Goal: Task Accomplishment & Management: Complete application form

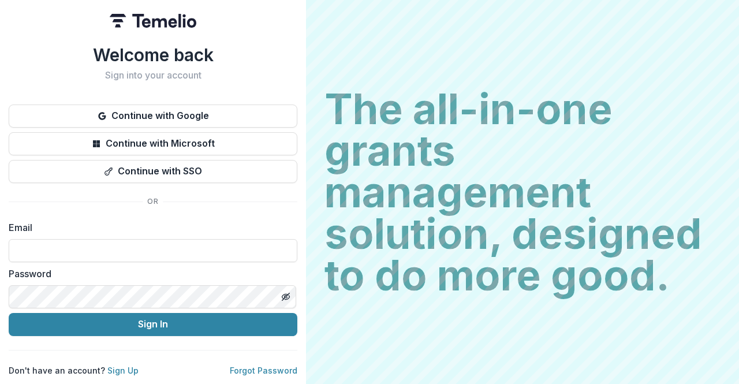
click at [172, 248] on input at bounding box center [153, 250] width 289 height 23
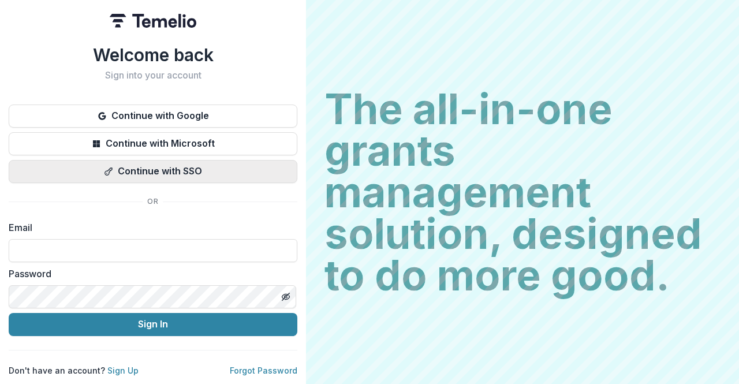
click at [156, 166] on button "Continue with SSO" at bounding box center [153, 171] width 289 height 23
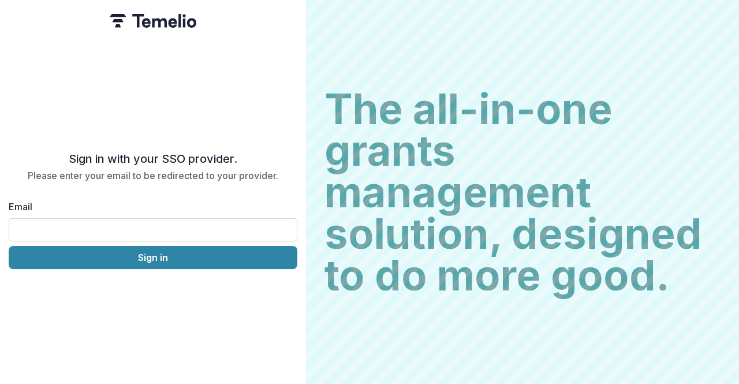
click at [127, 229] on input "Email" at bounding box center [153, 229] width 289 height 23
type input "**********"
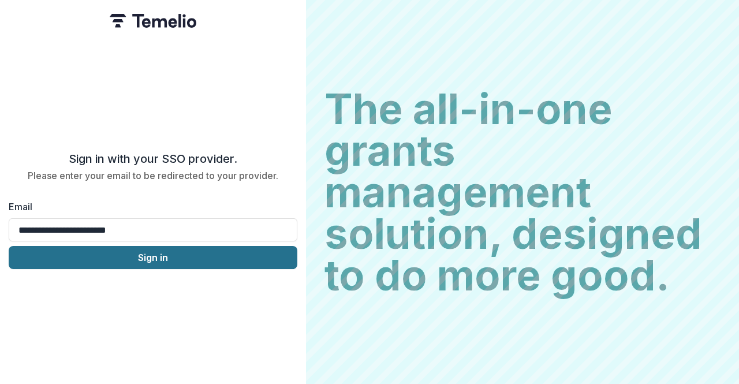
click at [126, 253] on button "Sign in" at bounding box center [153, 257] width 289 height 23
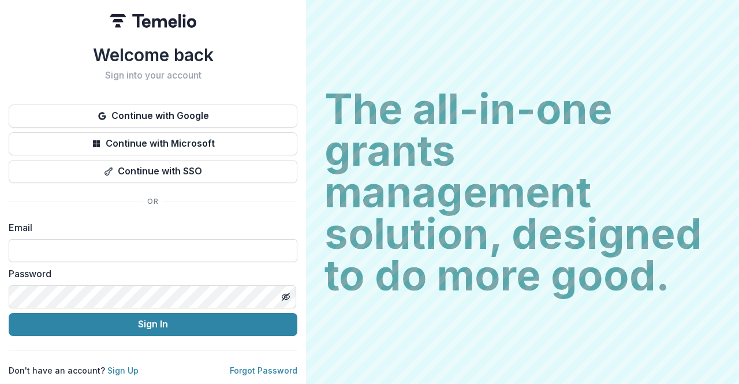
click at [193, 244] on input at bounding box center [153, 250] width 289 height 23
type input "**********"
click at [285, 295] on icon "Toggle password visibility" at bounding box center [286, 296] width 2 height 2
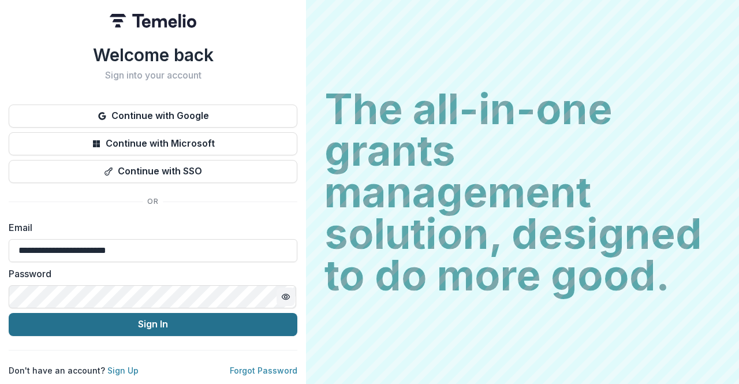
click at [203, 323] on button "Sign In" at bounding box center [153, 324] width 289 height 23
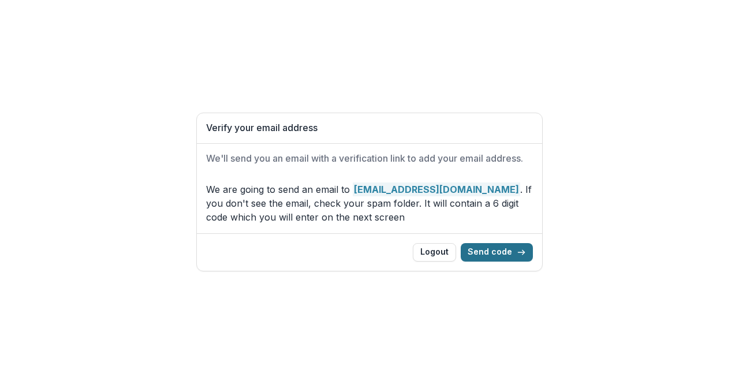
click at [502, 253] on button "Send code" at bounding box center [497, 252] width 72 height 18
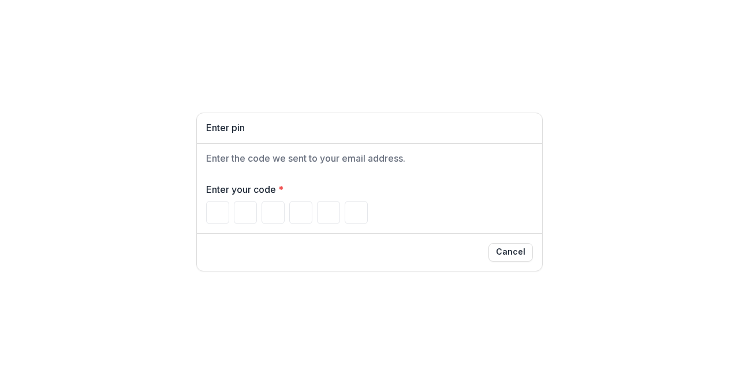
type input "*"
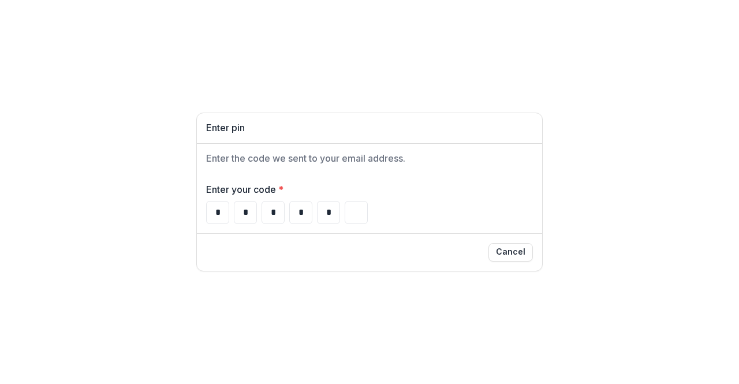
type input "*"
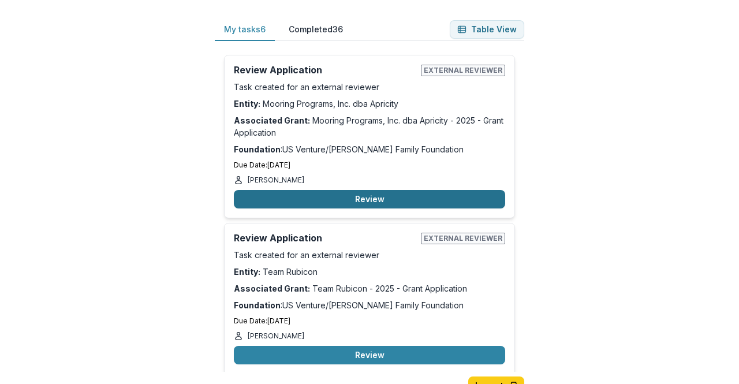
click at [382, 199] on button "Review" at bounding box center [369, 199] width 271 height 18
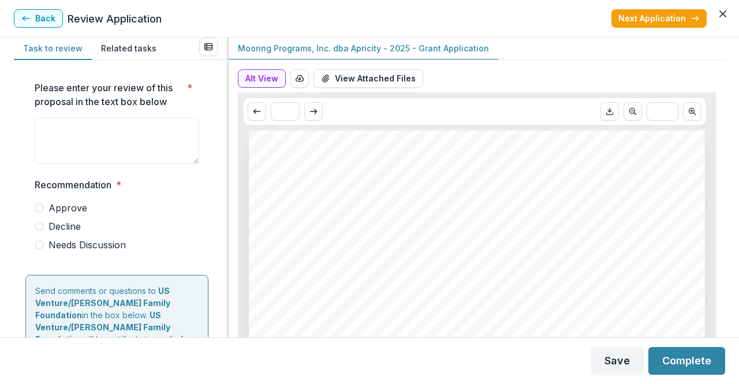
click at [109, 48] on button "Related tasks" at bounding box center [129, 49] width 74 height 23
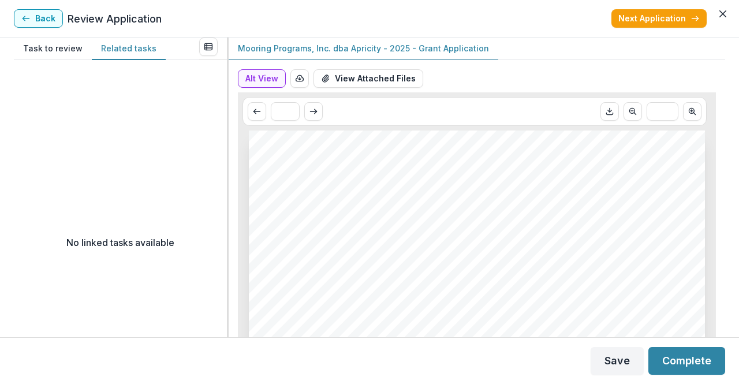
click at [70, 47] on button "Task to review" at bounding box center [53, 49] width 78 height 23
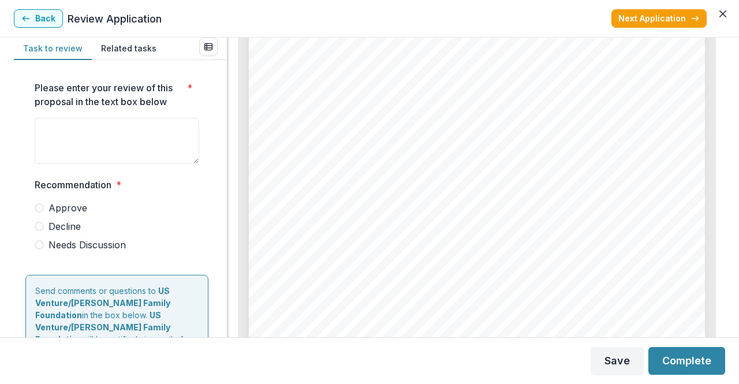
scroll to position [175, 0]
click at [115, 121] on textarea "Please enter your review of this proposal in the text box below *" at bounding box center [117, 141] width 165 height 46
click at [129, 35] on header "Back Review Application Next Application" at bounding box center [369, 19] width 739 height 38
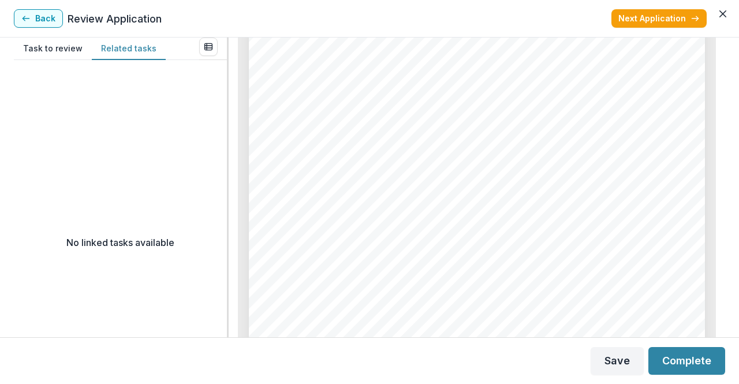
click at [122, 47] on button "Related tasks" at bounding box center [129, 49] width 74 height 23
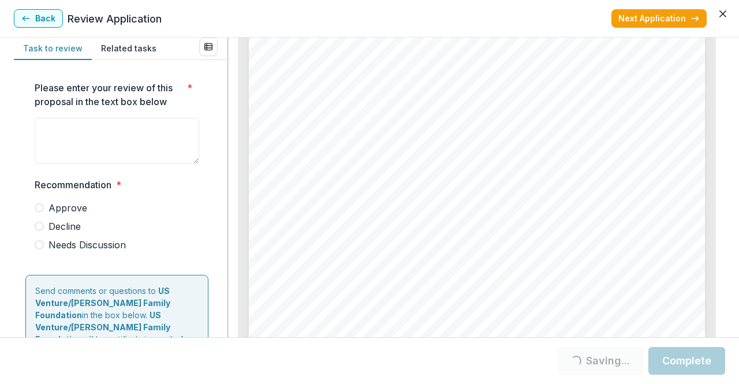
click at [60, 44] on button "Task to review" at bounding box center [53, 49] width 78 height 23
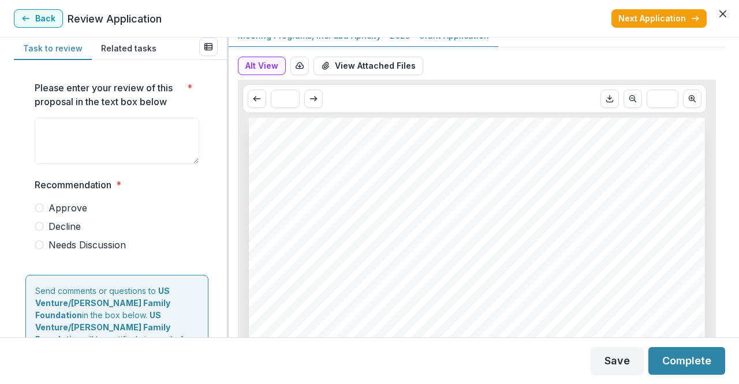
scroll to position [0, 0]
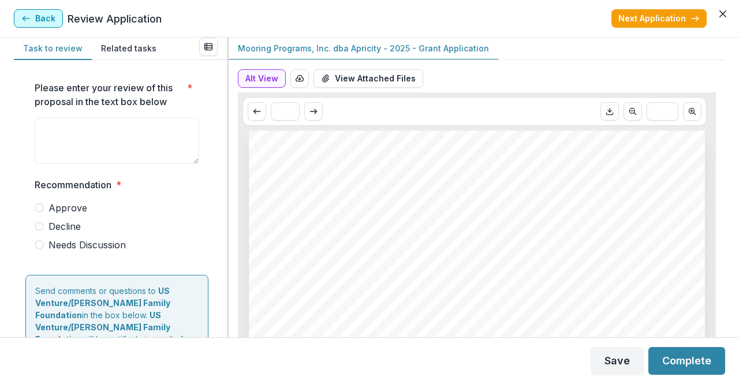
click at [36, 14] on button "Back" at bounding box center [38, 18] width 49 height 18
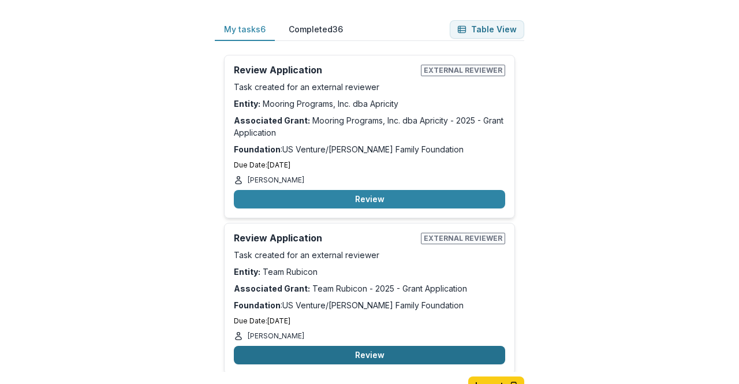
click at [374, 356] on button "Review" at bounding box center [369, 355] width 271 height 18
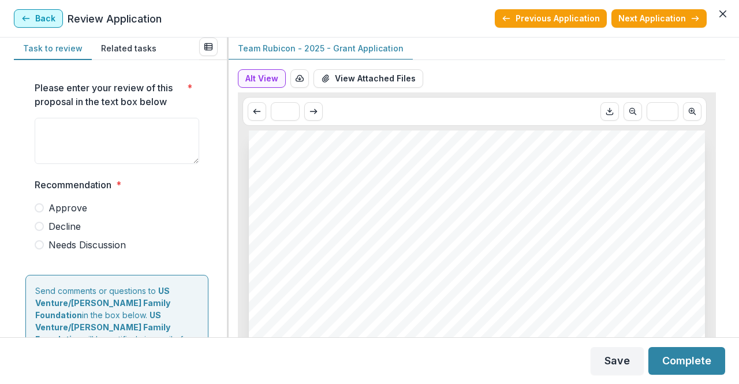
click at [46, 17] on button "Back" at bounding box center [38, 18] width 49 height 18
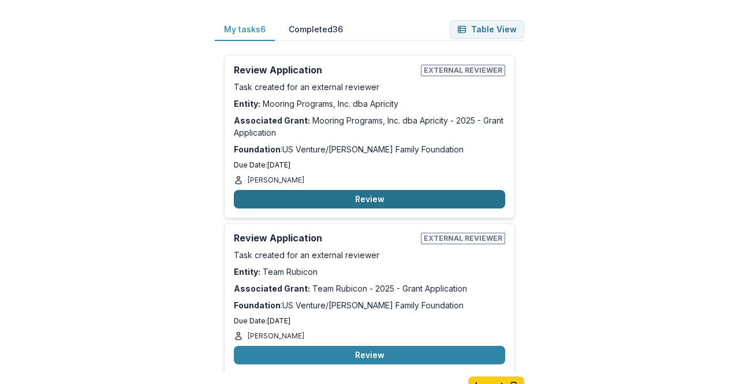
click at [383, 194] on button "Review" at bounding box center [369, 199] width 271 height 18
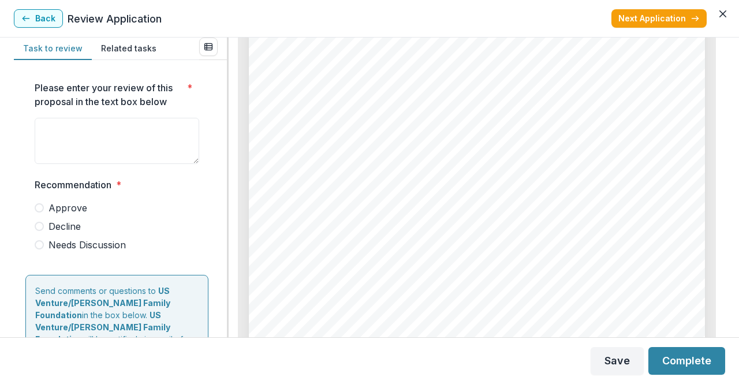
scroll to position [8218, 0]
click at [64, 208] on span "Approve" at bounding box center [67, 208] width 39 height 14
click at [104, 148] on textarea "Please enter your review of this proposal in the text box below *" at bounding box center [117, 141] width 165 height 46
type textarea "*"
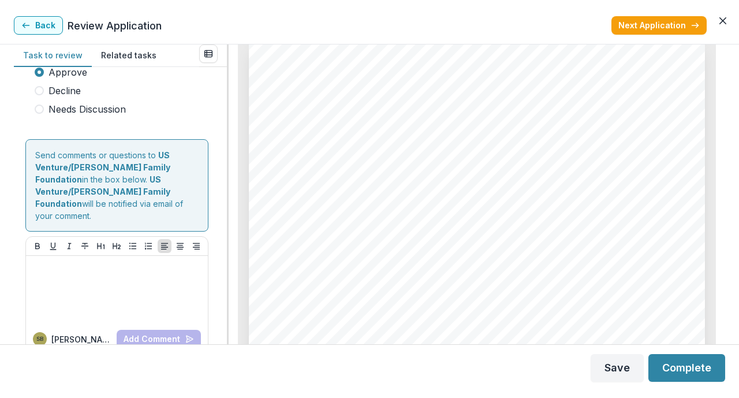
scroll to position [143, 0]
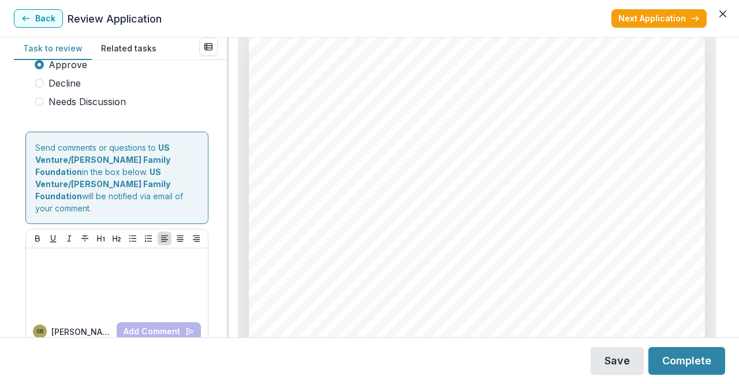
type textarea "**********"
click at [633, 357] on button "Save" at bounding box center [617, 361] width 53 height 28
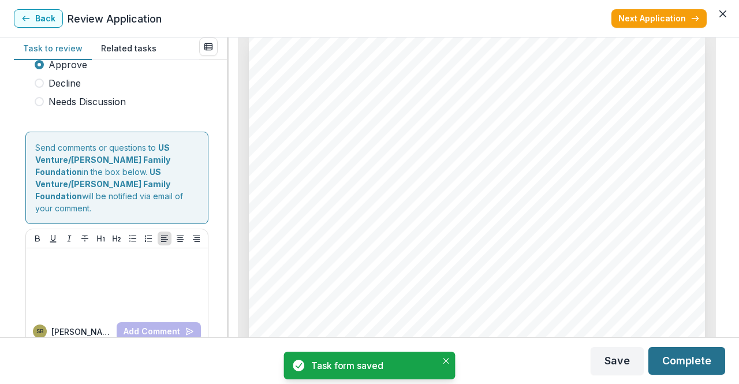
click at [689, 368] on button "Complete" at bounding box center [686, 361] width 77 height 28
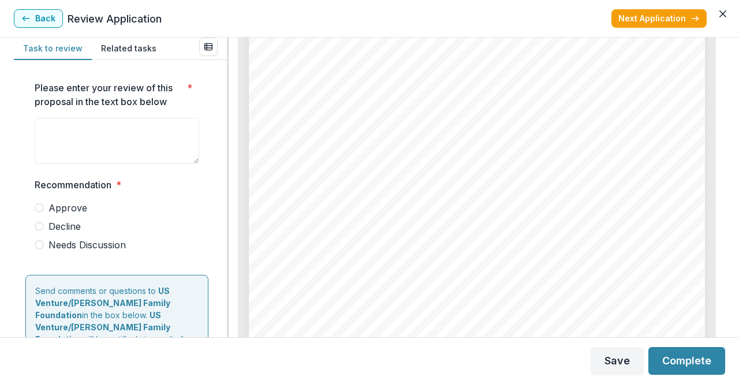
scroll to position [3026, 0]
click at [435, 167] on div "1. 2. 3. - - - Page: 5 Team Rubicon - 2025 - Grant Application Have you receive…" at bounding box center [477, 34] width 456 height 645
click at [70, 208] on span "Approve" at bounding box center [67, 208] width 39 height 14
click at [707, 363] on button "Complete" at bounding box center [686, 361] width 77 height 28
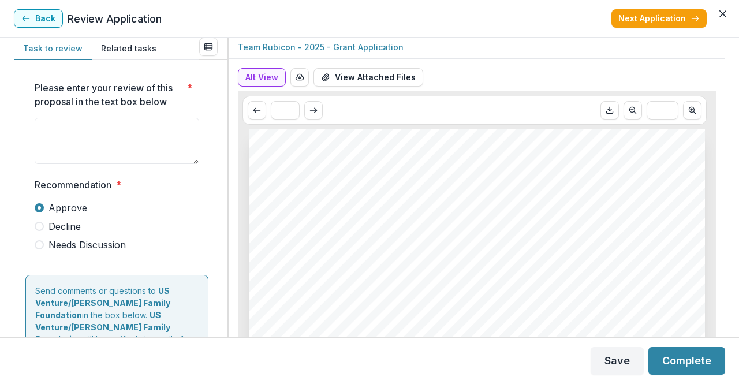
scroll to position [0, 0]
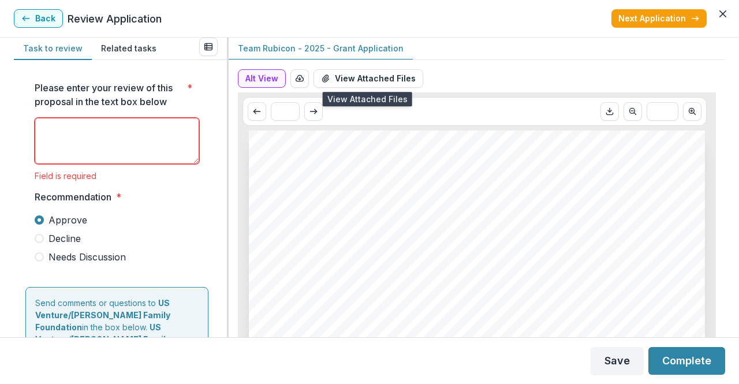
click at [401, 74] on button "View Attached Files" at bounding box center [368, 78] width 110 height 18
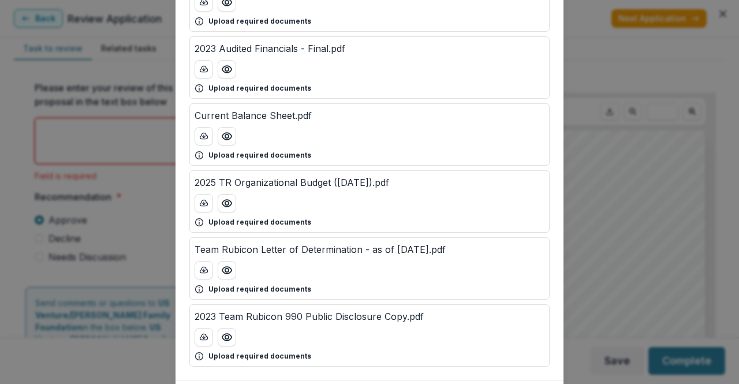
scroll to position [384, 0]
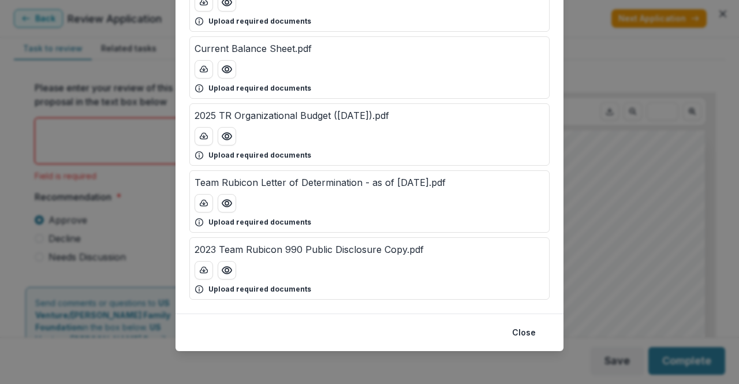
click at [525, 327] on button "Close" at bounding box center [524, 332] width 38 height 18
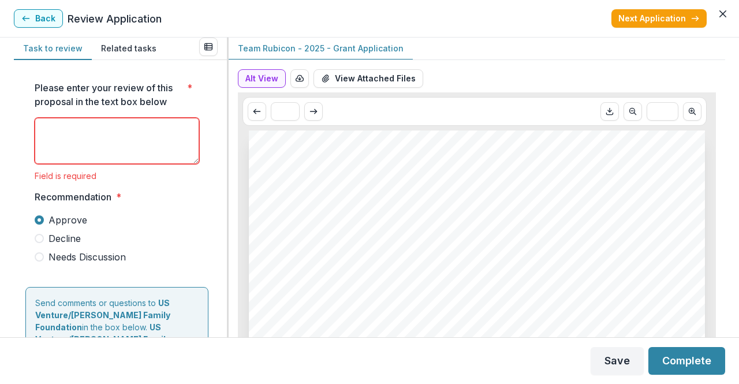
click at [125, 126] on textarea "Please enter your review of this proposal in the text box below *" at bounding box center [117, 141] width 165 height 46
type textarea "*****"
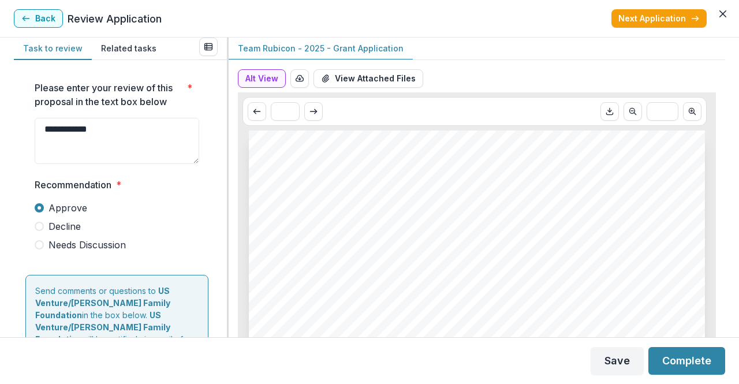
type textarea "*****"
click at [124, 126] on textarea "**********" at bounding box center [117, 141] width 165 height 46
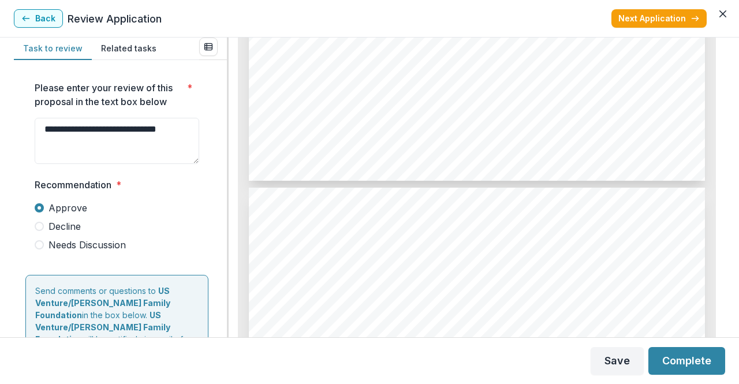
scroll to position [1260, 0]
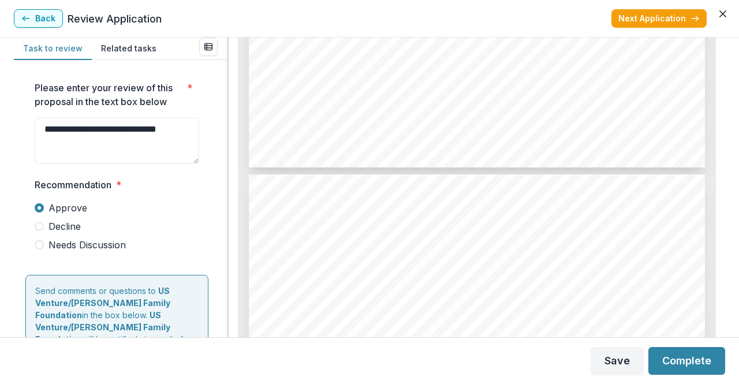
drag, startPoint x: 125, startPoint y: 129, endPoint x: 191, endPoint y: 131, distance: 66.4
click at [191, 131] on textarea "**********" at bounding box center [117, 141] width 165 height 46
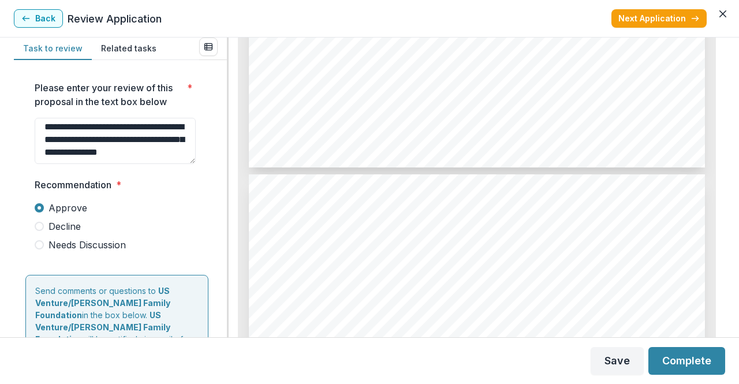
scroll to position [1275, 0]
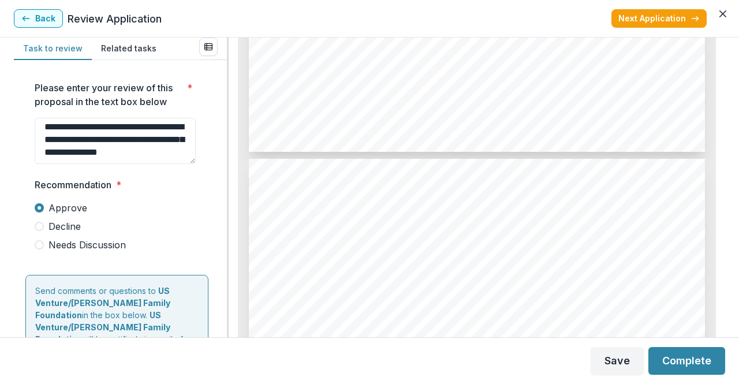
drag, startPoint x: 89, startPoint y: 132, endPoint x: 126, endPoint y: 134, distance: 37.6
click at [126, 134] on textarea "**********" at bounding box center [115, 141] width 161 height 46
type textarea "**********"
click at [698, 372] on button "Complete" at bounding box center [686, 361] width 77 height 28
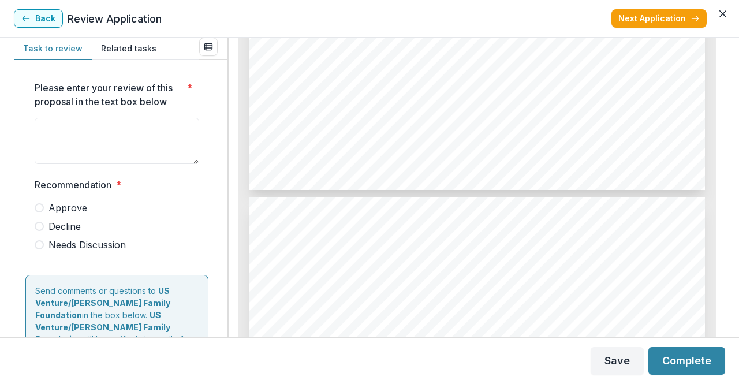
scroll to position [3829, 0]
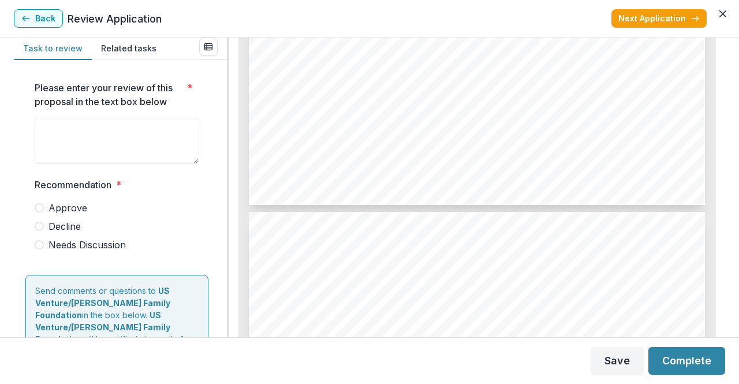
click at [587, 256] on span "For years, Habitat staff, like many other nonprofits, organized fundraising eve…" at bounding box center [472, 260] width 391 height 9
